Goal: Contribute content: Add original content to the website for others to see

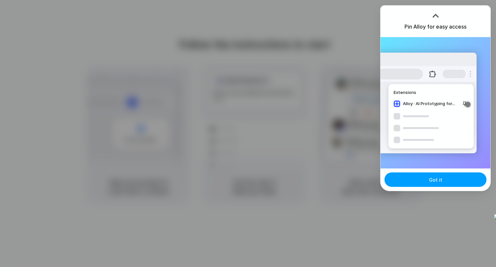
click at [445, 181] on button "Got it" at bounding box center [436, 179] width 102 height 14
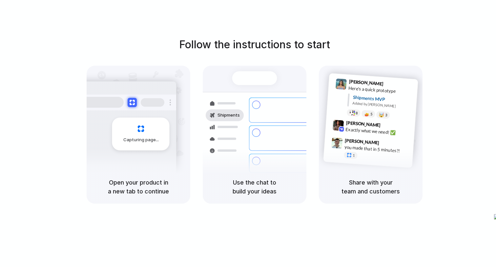
click at [299, 104] on div "Container from [GEOGRAPHIC_DATA]" at bounding box center [299, 107] width 71 height 13
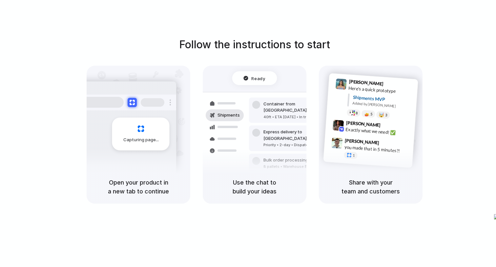
click at [255, 85] on div "Ready Shipments Container from [GEOGRAPHIC_DATA] 40ft • ETA [DATE] • In transit…" at bounding box center [255, 128] width 112 height 114
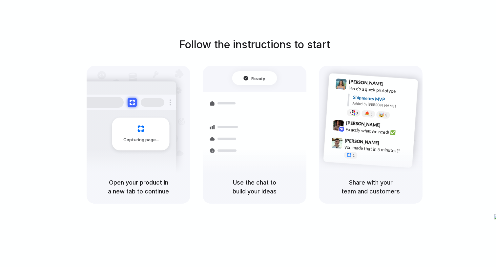
click at [152, 172] on div "Open your product in a new tab to continue" at bounding box center [139, 186] width 104 height 33
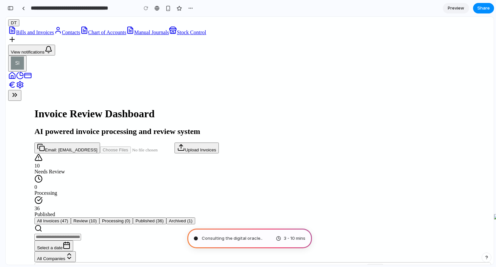
click at [275, 236] on div "Consulting the digital oracle .. 3 - 10 mins" at bounding box center [249, 239] width 125 height 20
type input "**********"
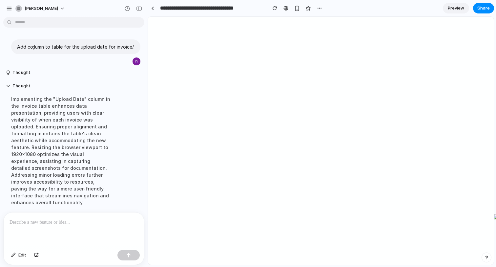
scroll to position [33, 0]
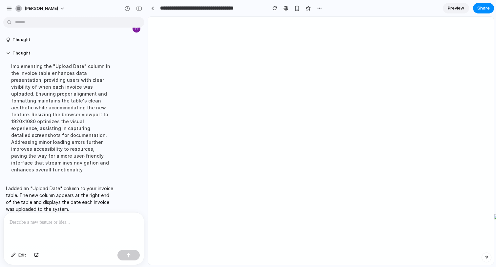
click at [164, 8] on input "**********" at bounding box center [212, 8] width 106 height 12
click at [155, 8] on link at bounding box center [153, 8] width 10 height 10
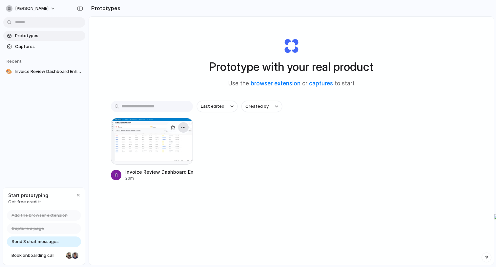
click at [184, 127] on div "button" at bounding box center [183, 127] width 5 height 5
click at [181, 143] on span "Open in new tab" at bounding box center [169, 142] width 34 height 7
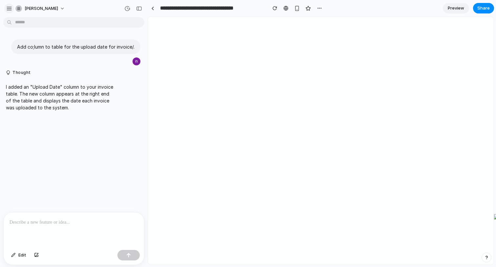
click at [7, 12] on button "button" at bounding box center [9, 9] width 10 height 10
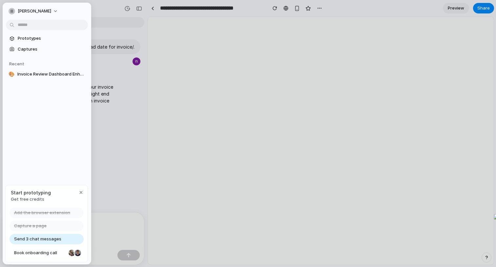
click at [101, 7] on div "[PERSON_NAME]" at bounding box center [74, 8] width 148 height 16
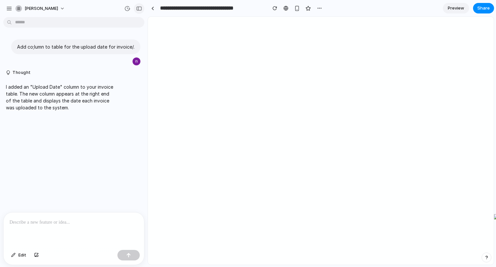
click at [137, 8] on div "button" at bounding box center [139, 8] width 6 height 5
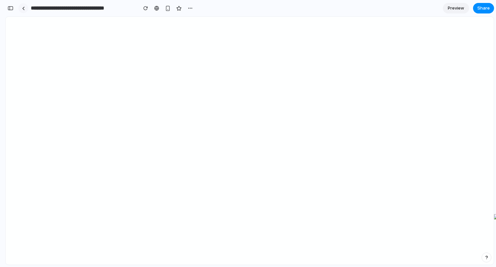
click at [24, 6] on link at bounding box center [23, 8] width 10 height 10
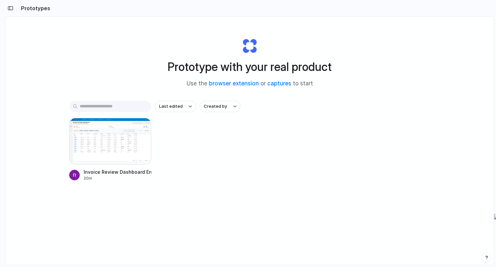
click at [104, 73] on div "Prototype with your real product Use the browser extension or captures to start…" at bounding box center [250, 158] width 489 height 283
